Goal: Find specific page/section: Find specific page/section

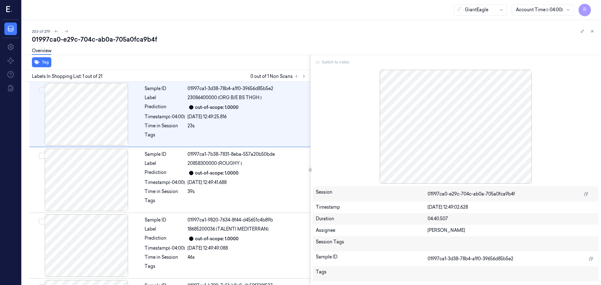
click at [333, 65] on div "Switch to video" at bounding box center [456, 62] width 286 height 10
click at [331, 65] on div "Switch to video" at bounding box center [456, 62] width 286 height 10
click at [302, 76] on icon at bounding box center [304, 76] width 4 height 4
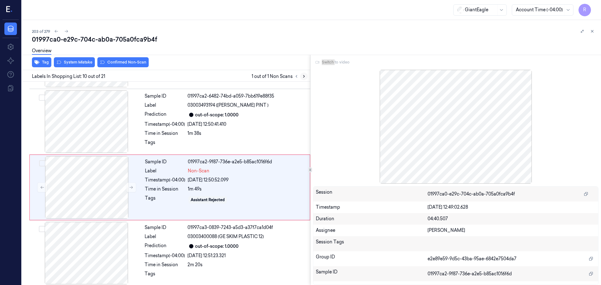
scroll to position [523, 0]
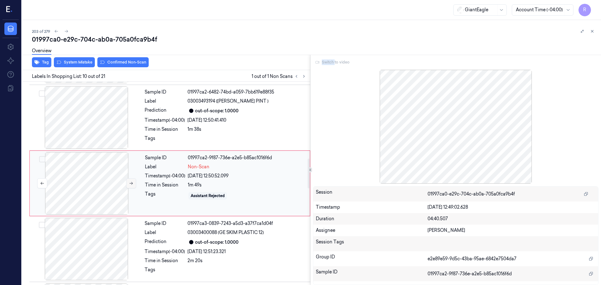
click at [128, 186] on button at bounding box center [131, 183] width 10 height 10
